Goal: Task Accomplishment & Management: Manage account settings

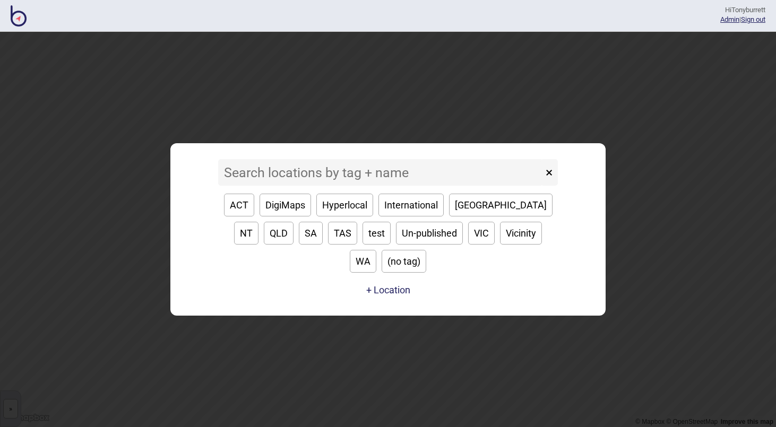
type input "a"
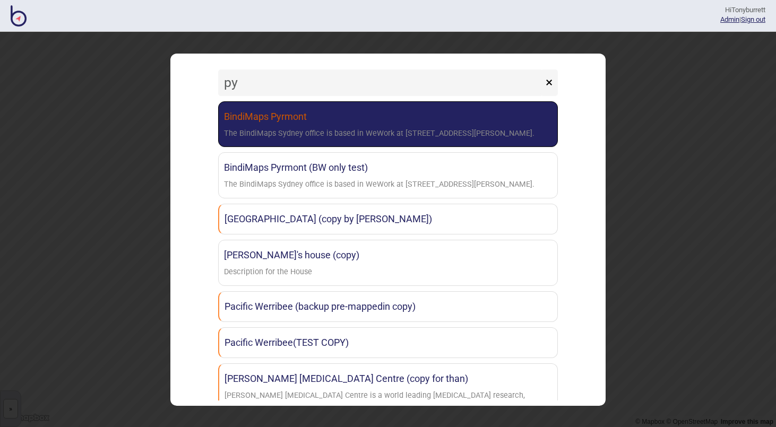
type input "py"
click at [228, 134] on div "The BindiMaps Sydney office is based in WeWork at [STREET_ADDRESS][PERSON_NAME]." at bounding box center [379, 133] width 310 height 15
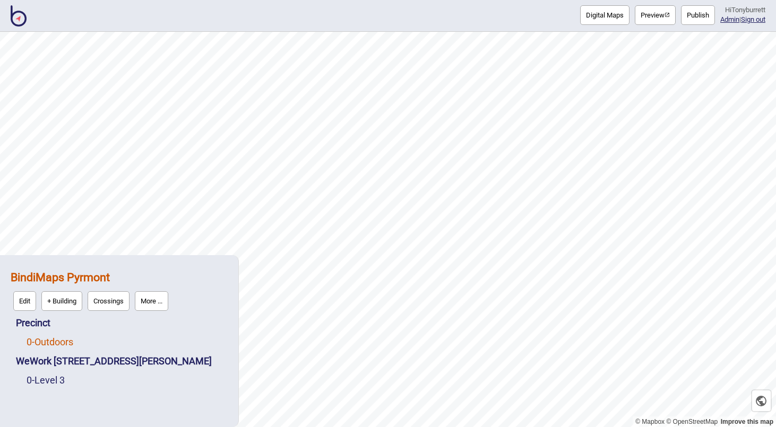
click at [43, 344] on link "0 - Outdoors" at bounding box center [50, 341] width 47 height 11
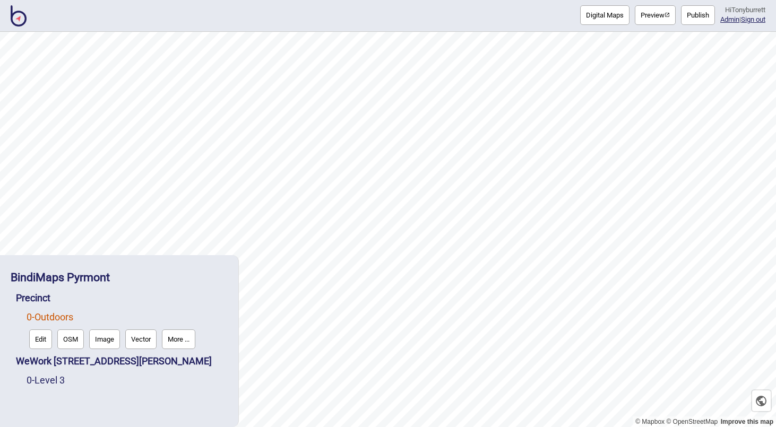
click at [41, 341] on button "Edit" at bounding box center [40, 339] width 23 height 20
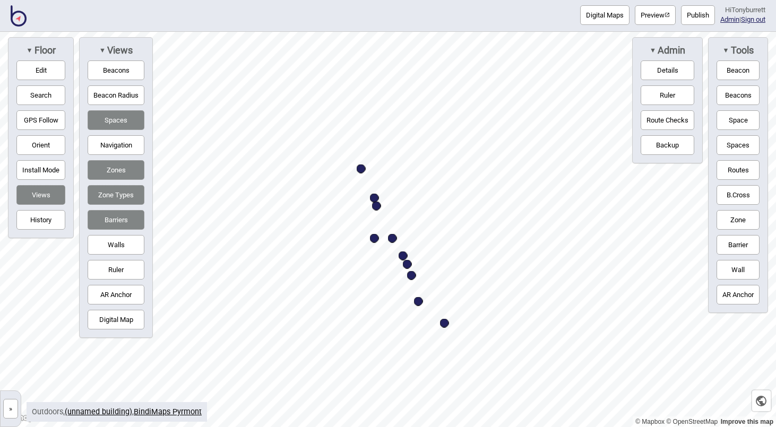
click at [10, 411] on button "»" at bounding box center [10, 409] width 15 height 20
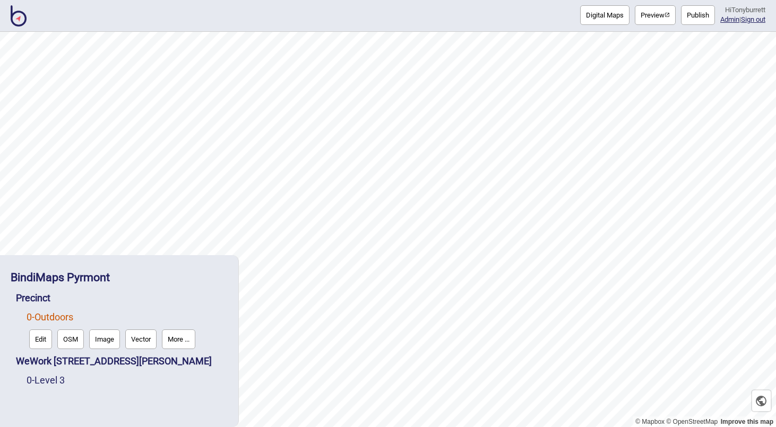
click at [175, 338] on button "More ..." at bounding box center [178, 339] width 33 height 20
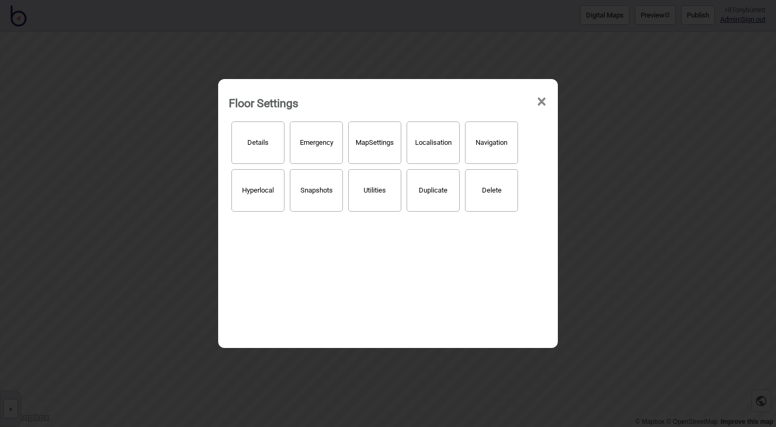
click at [251, 196] on button "Hyperlocal" at bounding box center [257, 190] width 53 height 42
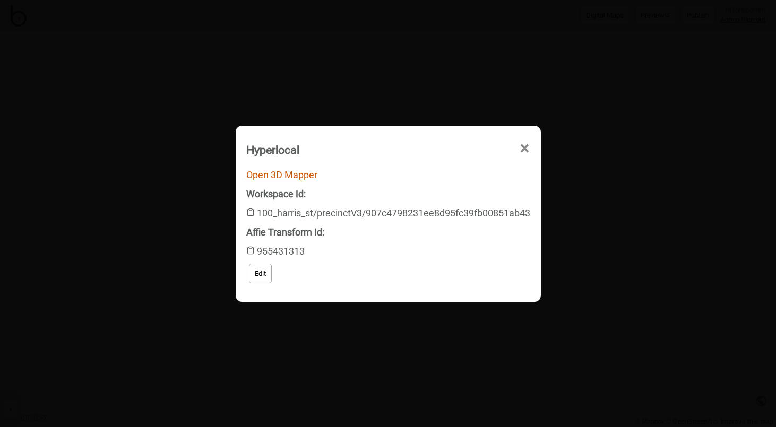
click at [278, 176] on link "Open 3D Mapper" at bounding box center [281, 174] width 71 height 11
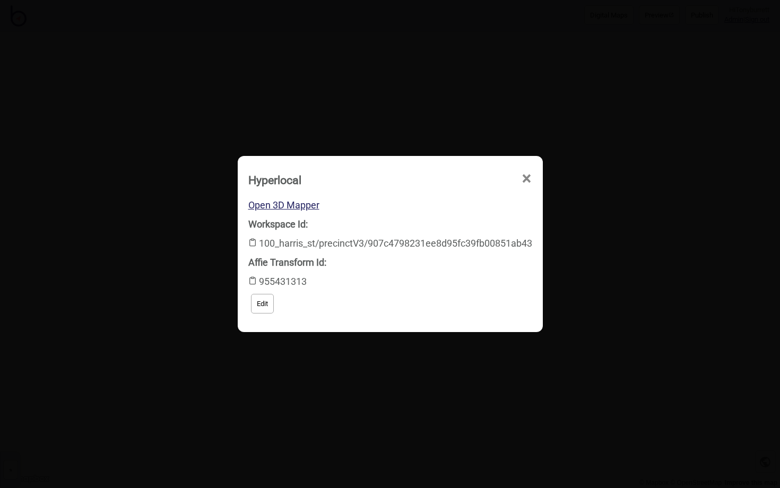
click at [436, 222] on span "×" at bounding box center [429, 239] width 11 height 35
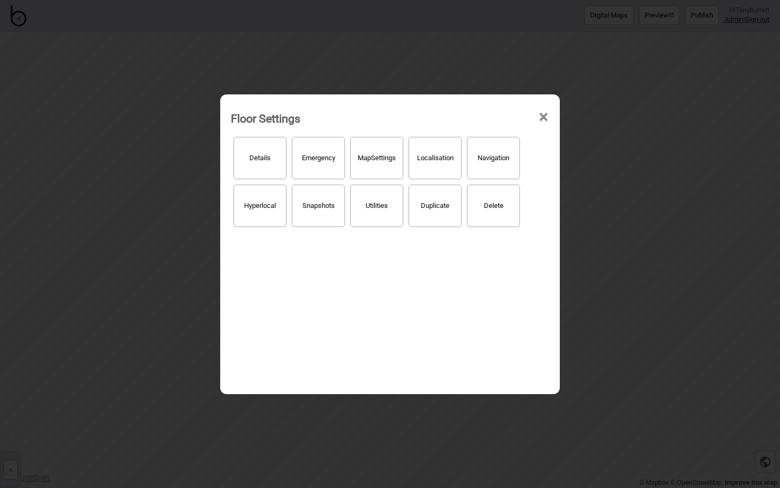
click at [545, 118] on span "×" at bounding box center [543, 117] width 11 height 35
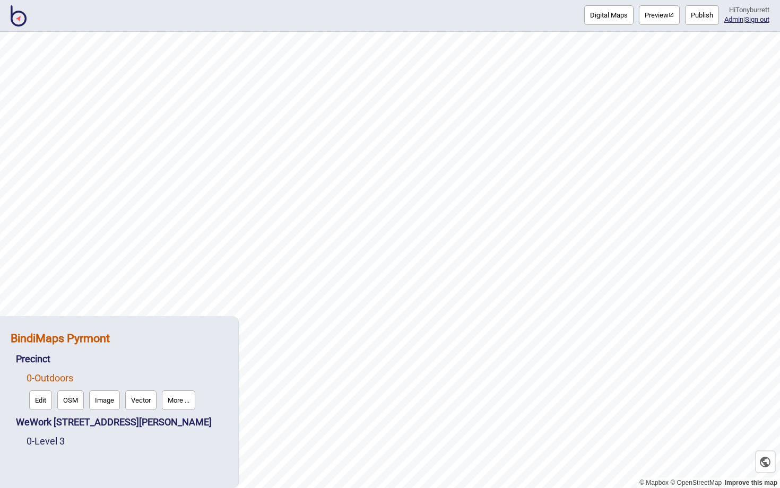
click at [93, 338] on strong "BindiMaps Pyrmont" at bounding box center [60, 338] width 99 height 13
click at [24, 359] on button "Edit" at bounding box center [24, 362] width 23 height 20
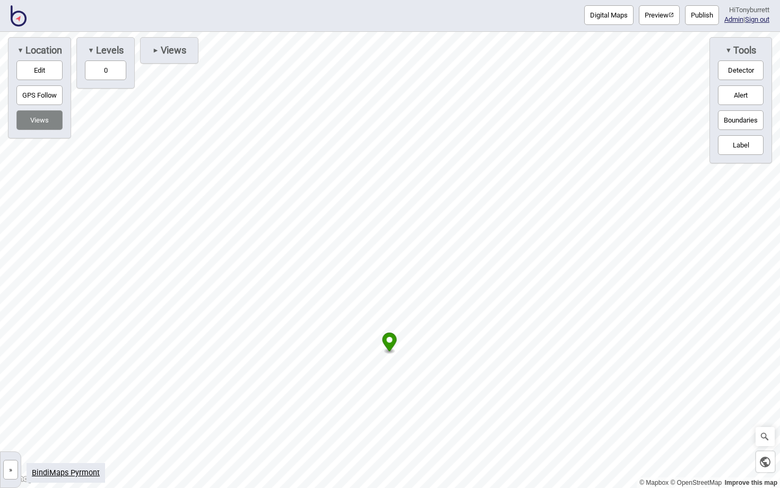
click at [45, 69] on button "Edit" at bounding box center [39, 70] width 46 height 20
drag, startPoint x: 606, startPoint y: 352, endPoint x: 664, endPoint y: 353, distance: 57.3
click at [664, 353] on div "Map marker" at bounding box center [663, 354] width 9 height 9
click at [50, 69] on button "Edit" at bounding box center [39, 70] width 46 height 20
click at [390, 339] on circle "Map marker" at bounding box center [390, 340] width 6 height 6
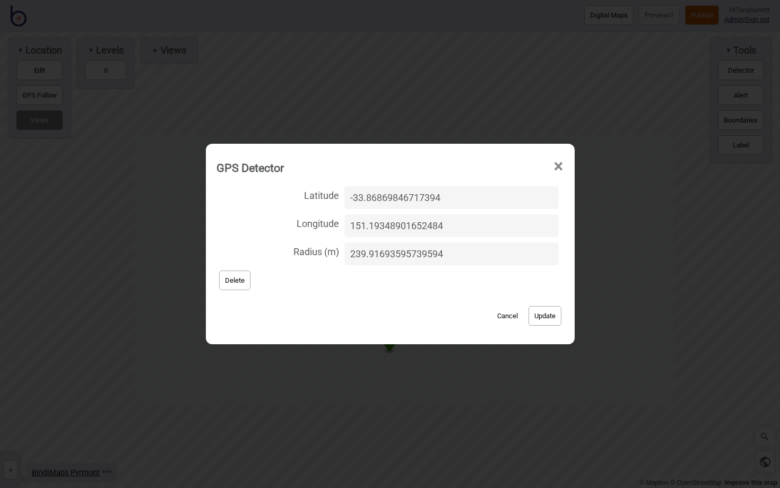
click at [493, 311] on button "Cancel" at bounding box center [507, 316] width 31 height 20
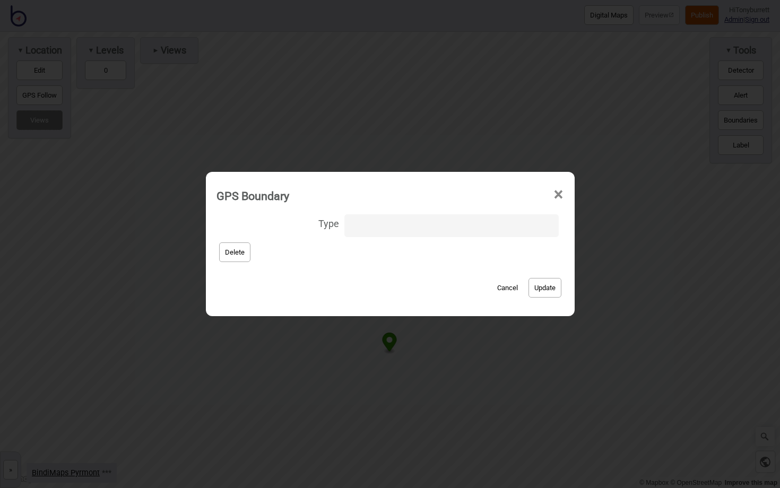
click at [493, 277] on div "Cancel Update" at bounding box center [389, 283] width 347 height 36
click at [497, 284] on button "Cancel" at bounding box center [507, 288] width 31 height 20
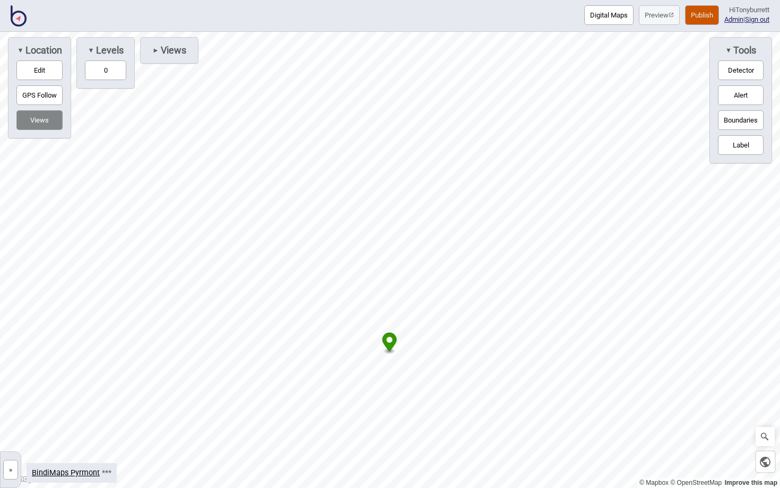
click at [59, 73] on button "Edit" at bounding box center [39, 70] width 46 height 20
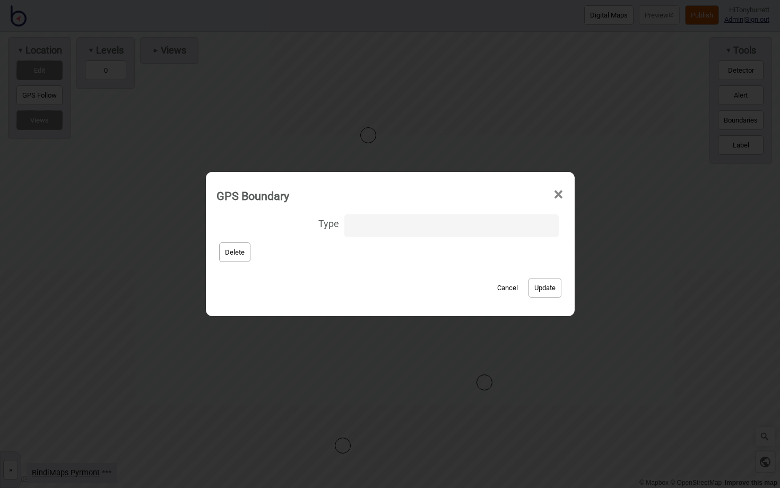
click at [503, 289] on button "Cancel" at bounding box center [507, 288] width 31 height 20
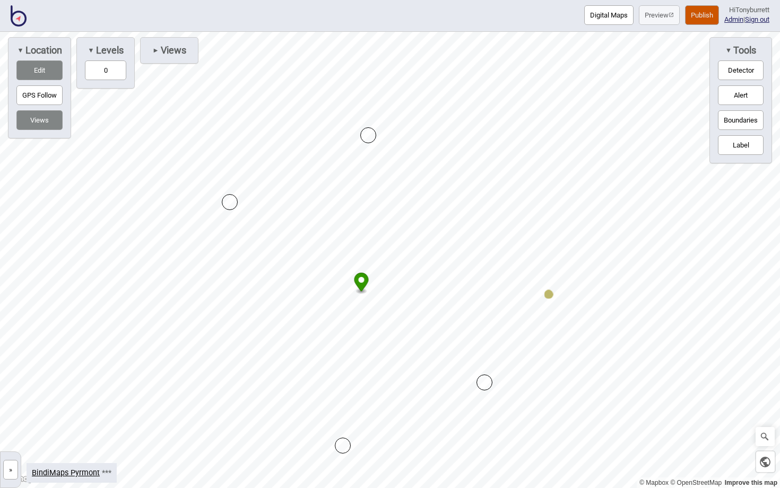
click at [45, 69] on button "Edit" at bounding box center [39, 70] width 46 height 20
click at [693, 18] on button "Publish" at bounding box center [702, 15] width 34 height 20
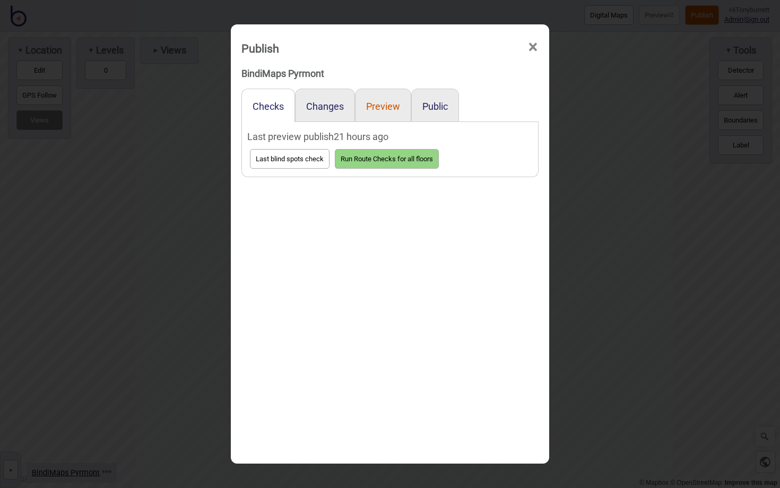
click at [382, 110] on button "Preview" at bounding box center [383, 106] width 34 height 11
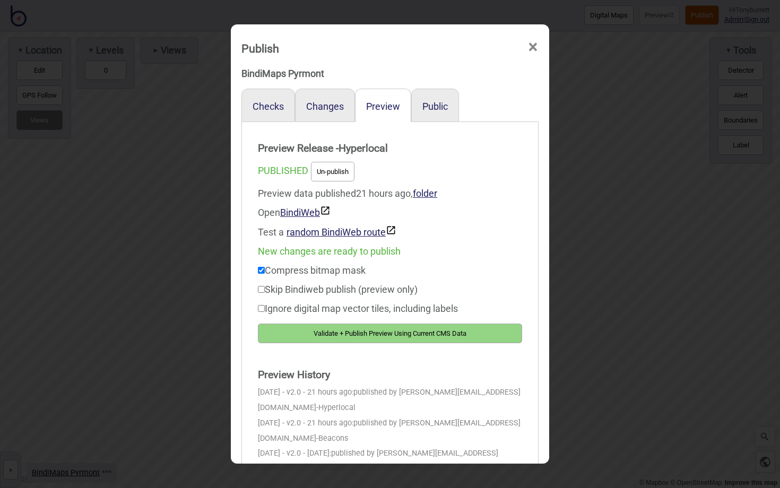
click at [381, 328] on button "Validate + Publish Preview Using Current CMS Data" at bounding box center [390, 334] width 264 height 20
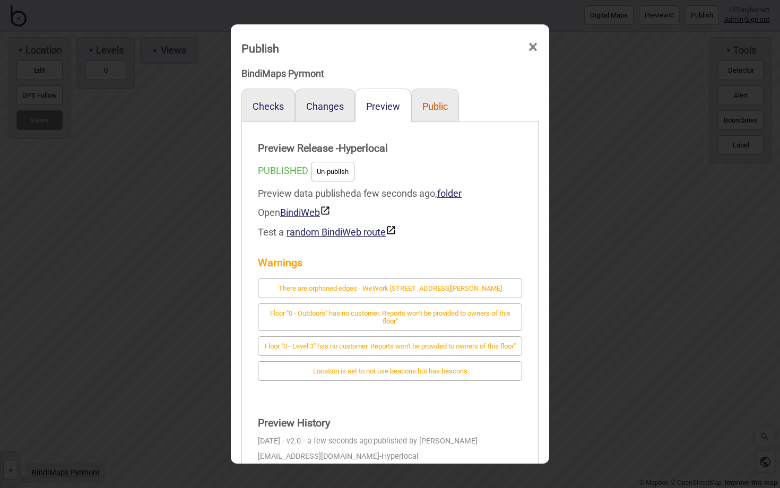
click at [424, 110] on button "Public" at bounding box center [434, 106] width 25 height 11
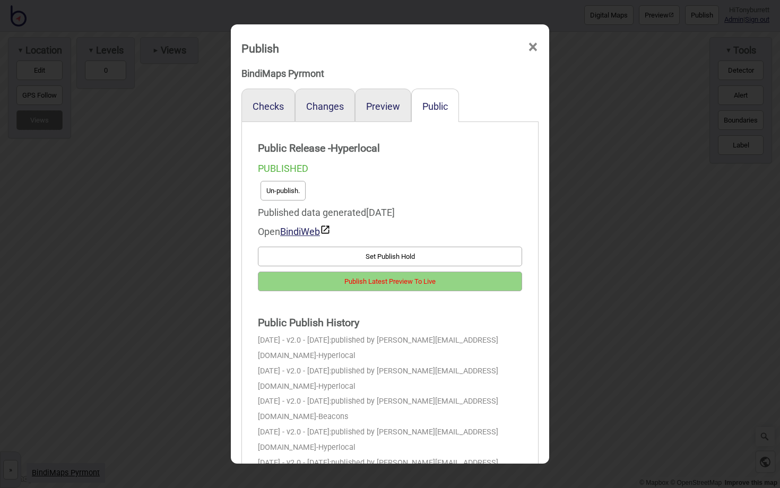
click at [348, 284] on button "Publish Latest Preview To Live" at bounding box center [390, 282] width 264 height 20
